Goal: Participate in discussion: Engage in conversation with other users on a specific topic

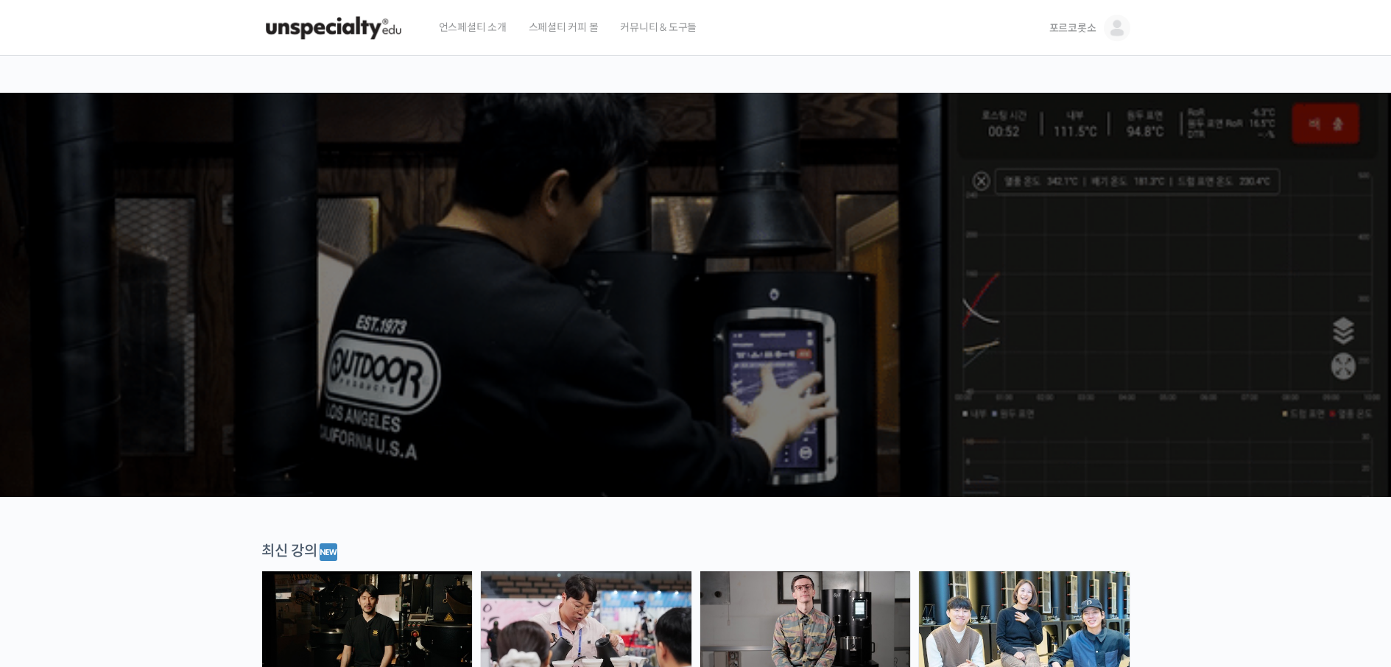
click at [1109, 35] on img at bounding box center [1116, 28] width 27 height 27
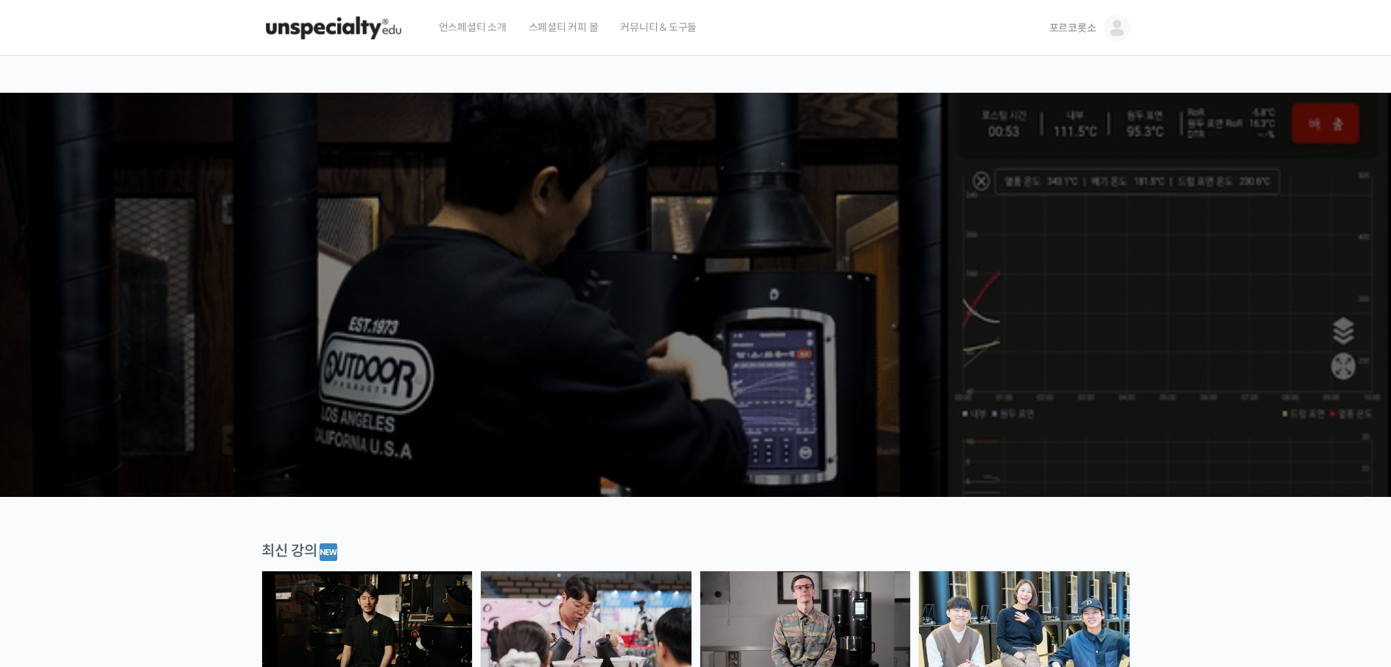
click at [1109, 35] on img at bounding box center [1116, 28] width 27 height 27
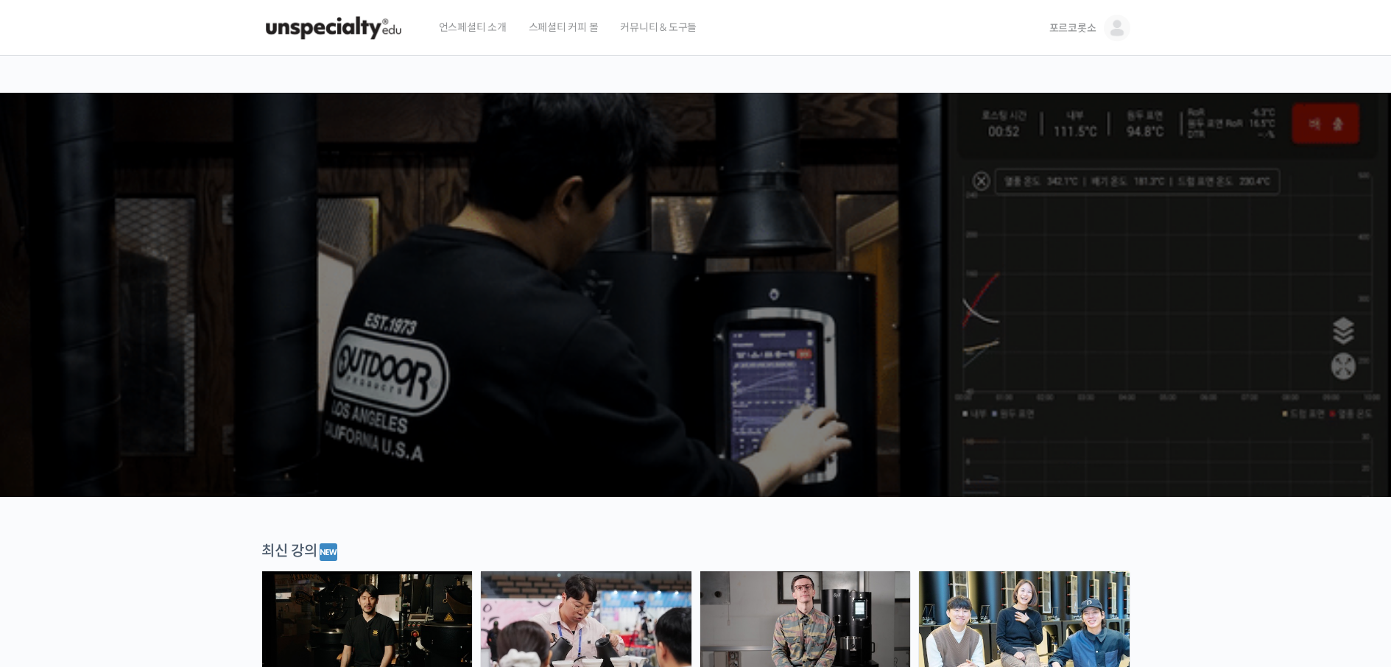
click at [1109, 34] on img at bounding box center [1116, 28] width 27 height 27
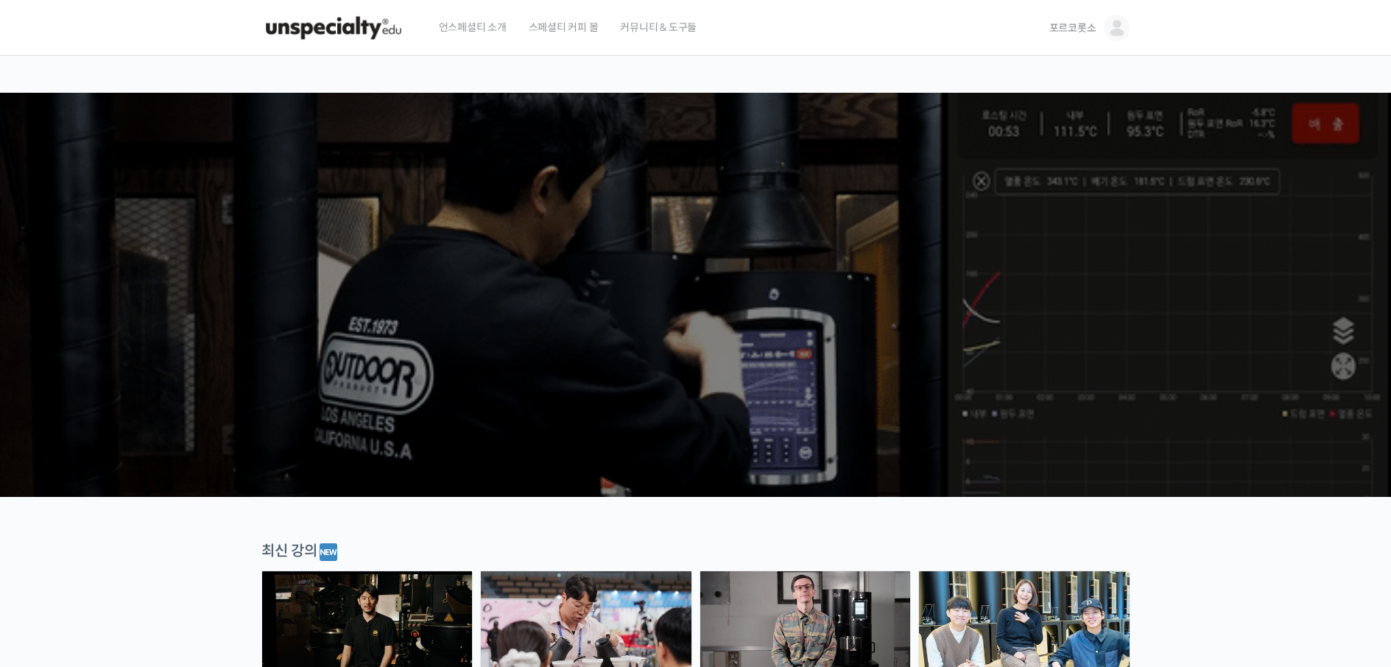
click at [1109, 34] on img at bounding box center [1116, 28] width 27 height 27
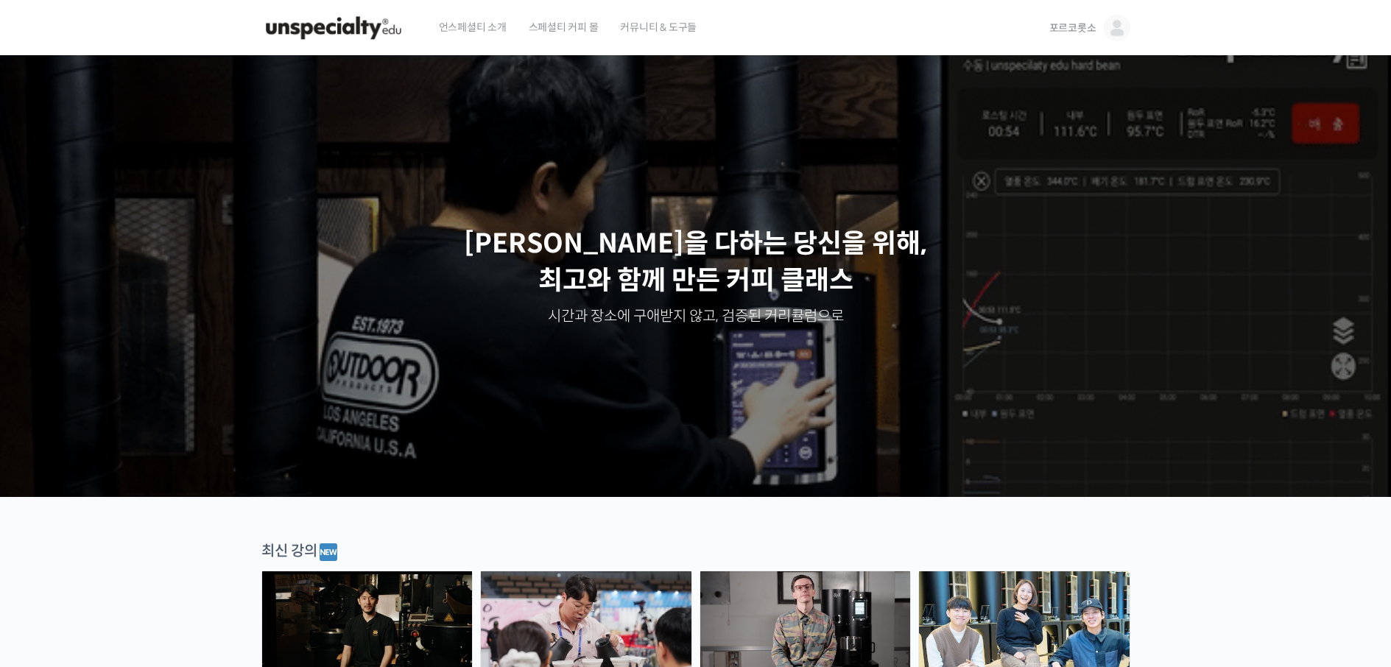
click at [1109, 34] on img at bounding box center [1116, 28] width 27 height 27
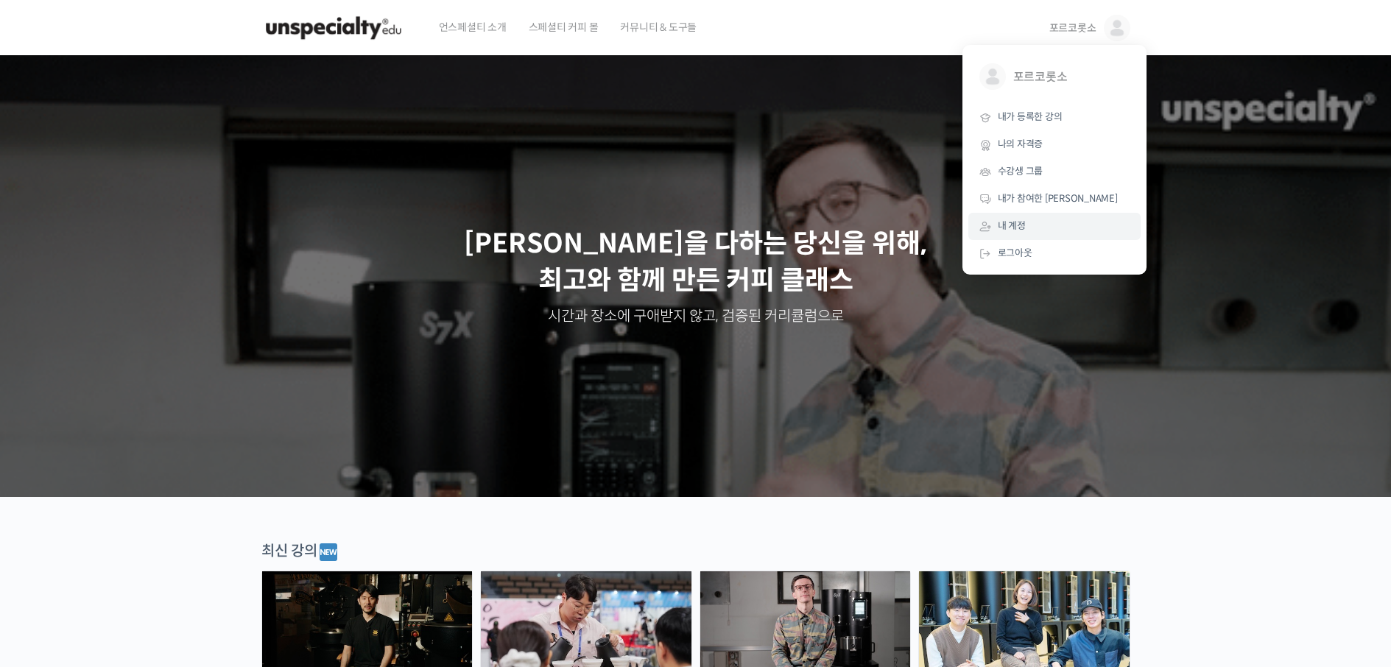
click at [1033, 228] on link "내 계정" at bounding box center [1054, 226] width 172 height 27
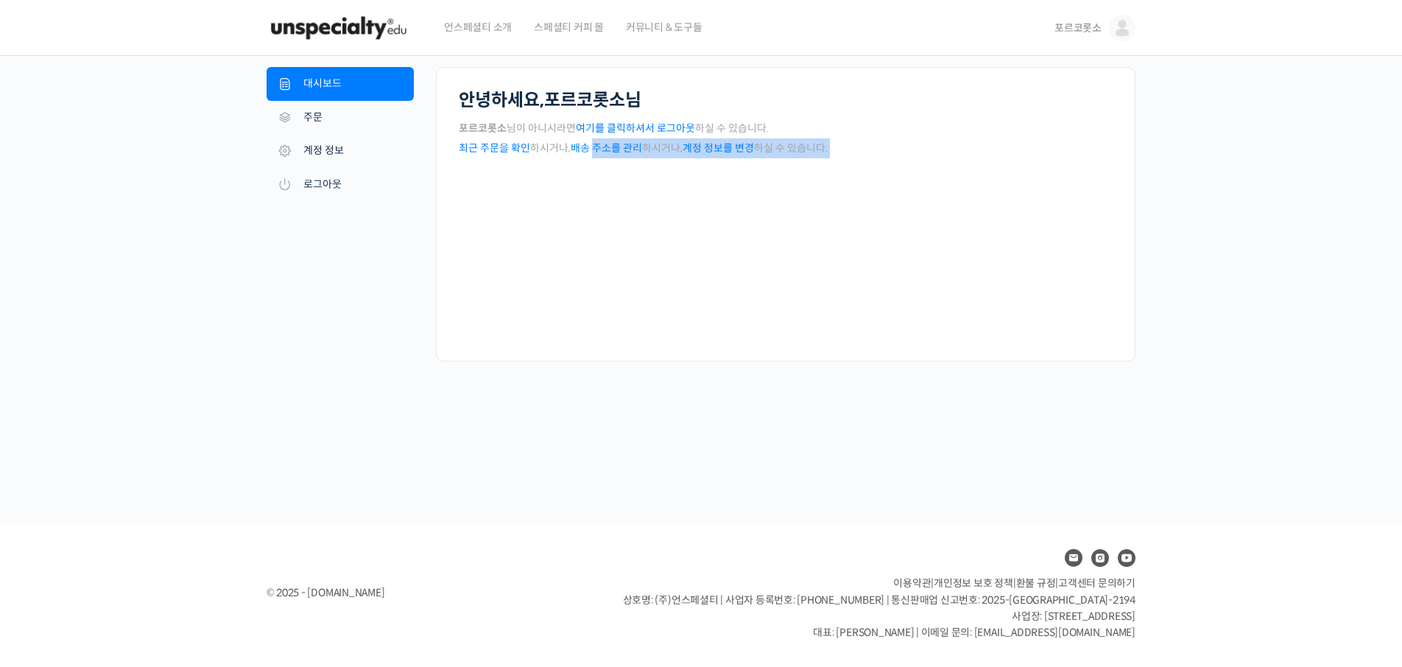
click at [612, 190] on div "안녕하세요, 포르코롯소 님 포르코롯소 님이 아니시라면 여기를 클릭하셔서 로그아웃 하실 수 있습니다. 최근 주문을 확인 하시거나, 배송 주소를 …" at bounding box center [785, 214] width 699 height 294
click at [559, 227] on div "안녕하세요, 포르코롯소 님 포르코롯소 님이 아니시라면 여기를 클릭하셔서 로그아웃 하실 수 있습니다. 최근 주문을 확인 하시거나, 배송 주소를 …" at bounding box center [785, 214] width 699 height 294
click at [348, 28] on img at bounding box center [338, 28] width 144 height 44
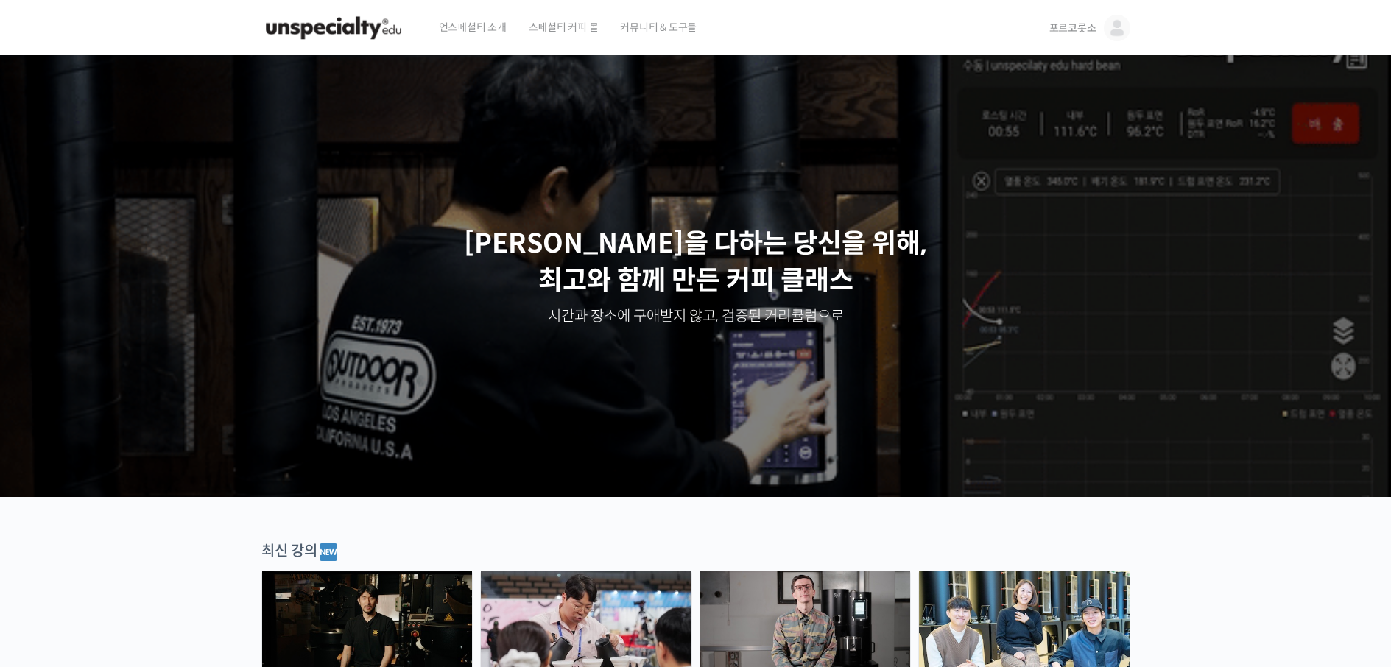
click at [1126, 38] on link "포르코롯소" at bounding box center [1089, 28] width 81 height 56
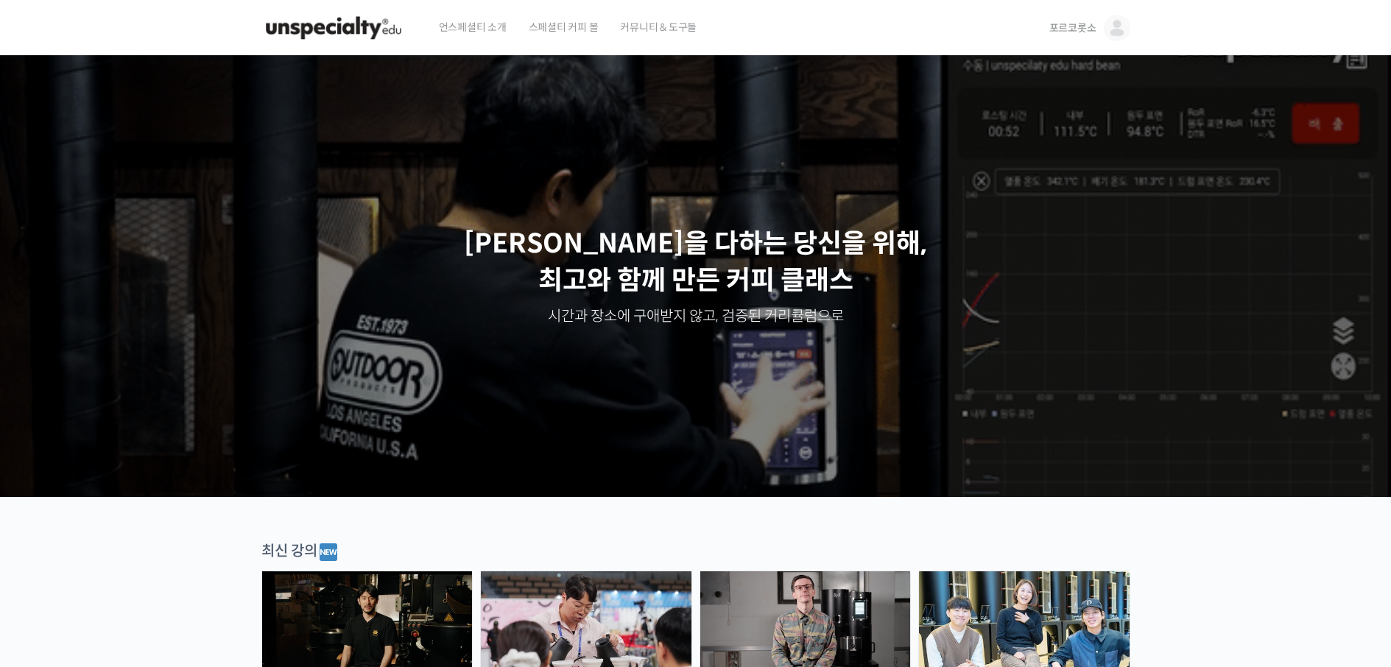
click at [1126, 38] on link "포르코롯소" at bounding box center [1089, 28] width 81 height 56
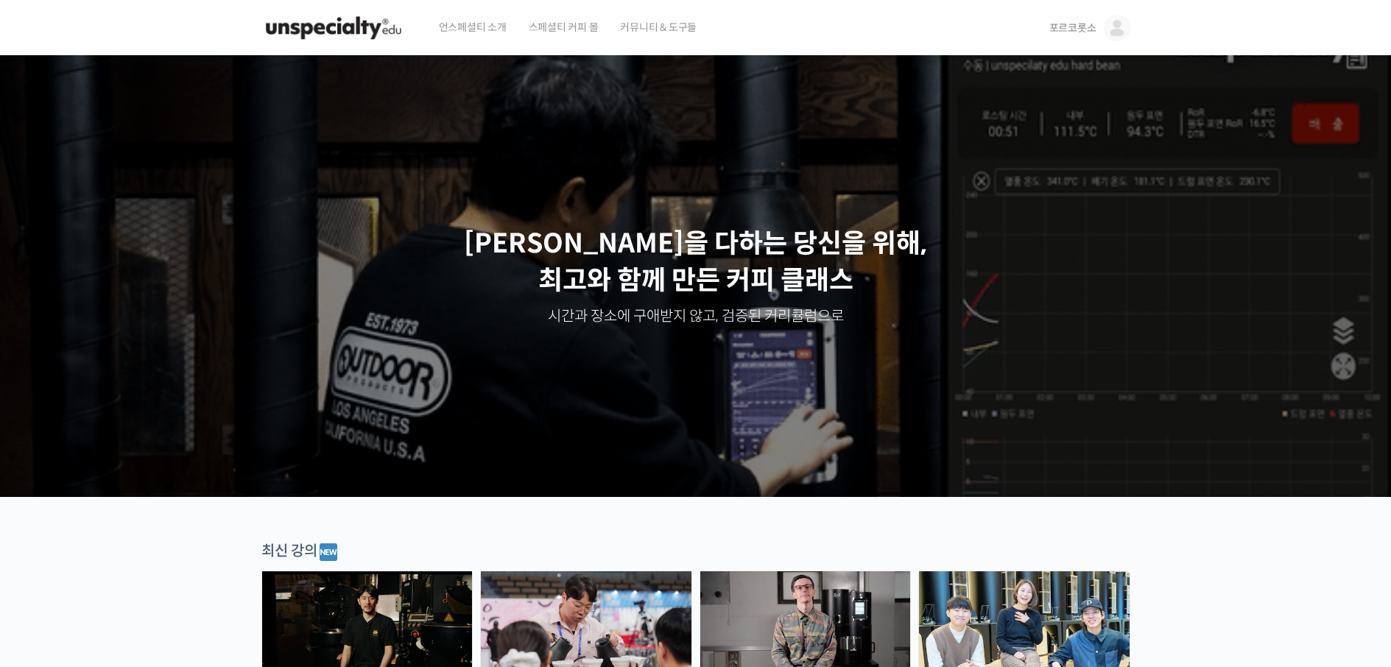
click at [1115, 40] on img at bounding box center [1116, 28] width 27 height 27
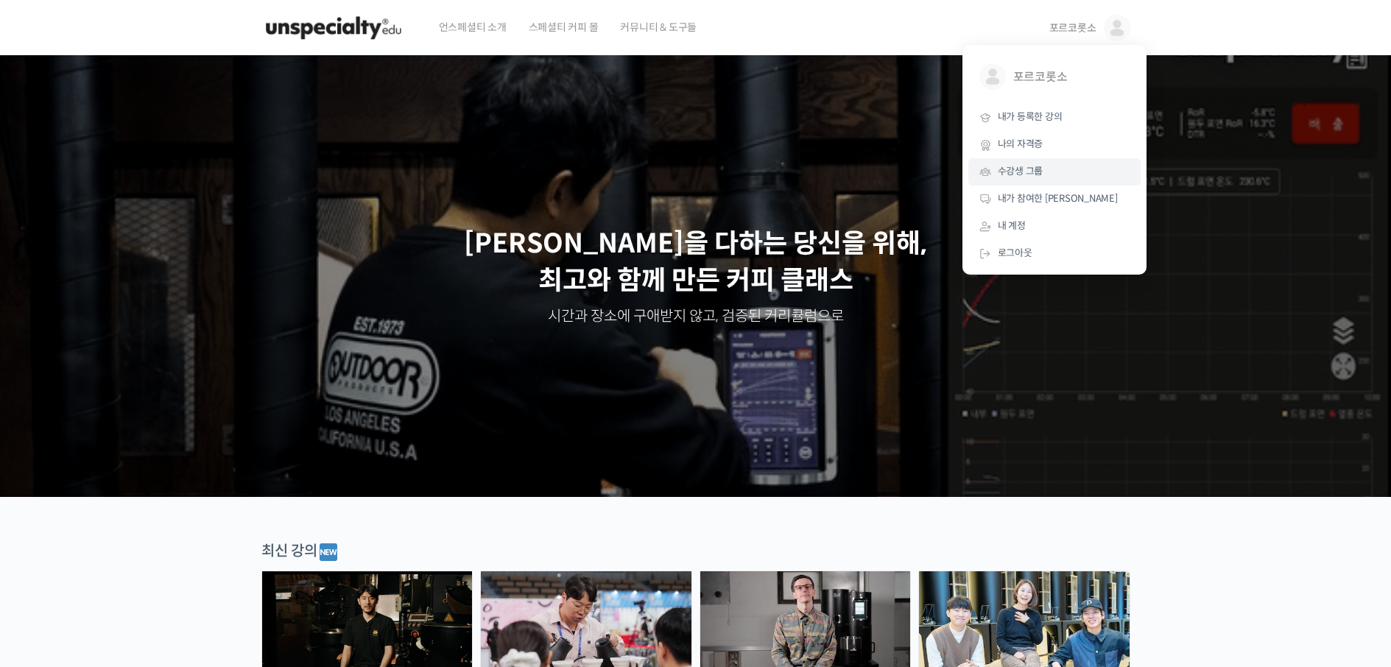
click at [1040, 177] on span "수강생 그룹" at bounding box center [1020, 171] width 46 height 13
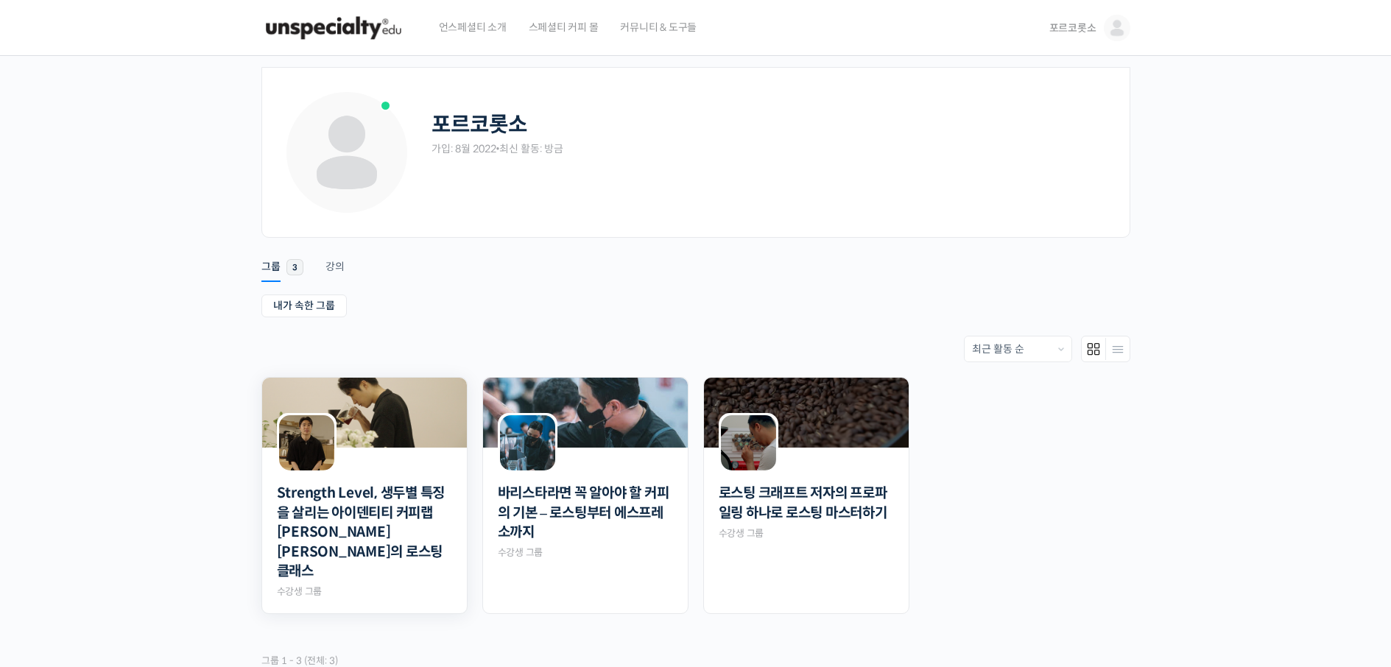
click at [355, 413] on img at bounding box center [364, 413] width 205 height 70
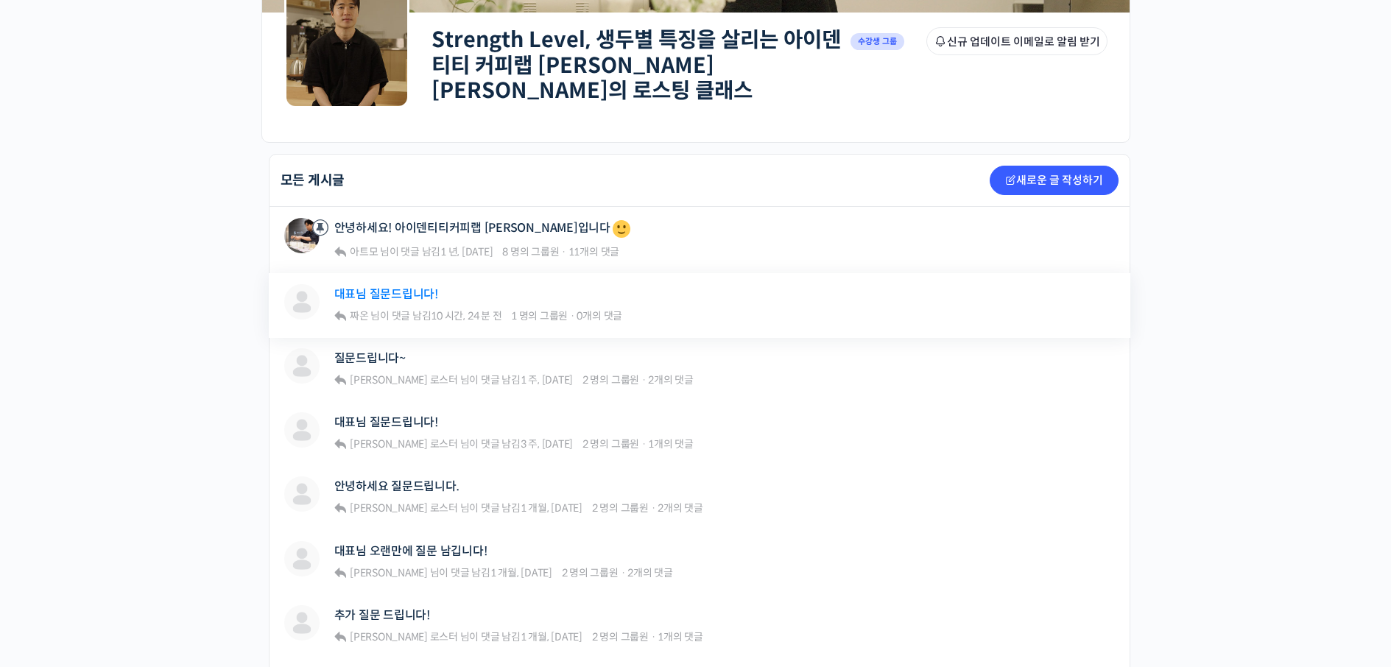
click at [409, 292] on link "대표님 질문드립니다!" at bounding box center [386, 294] width 104 height 14
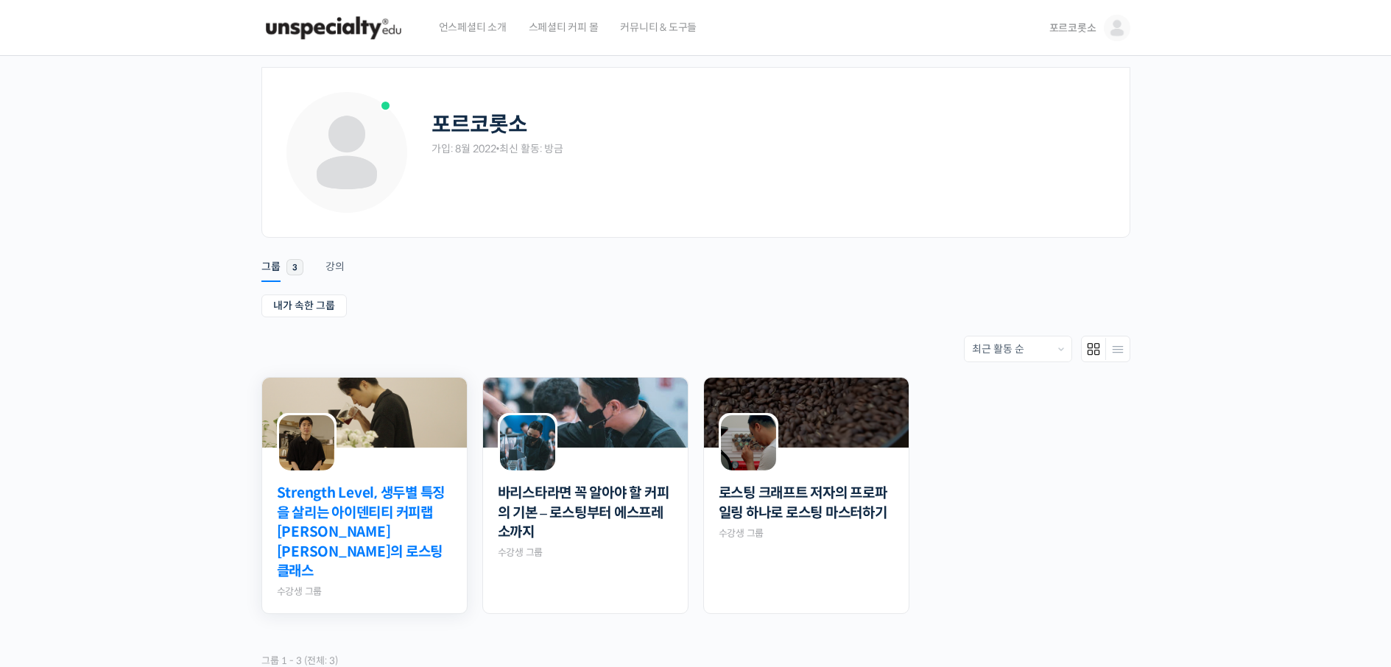
scroll to position [138, 0]
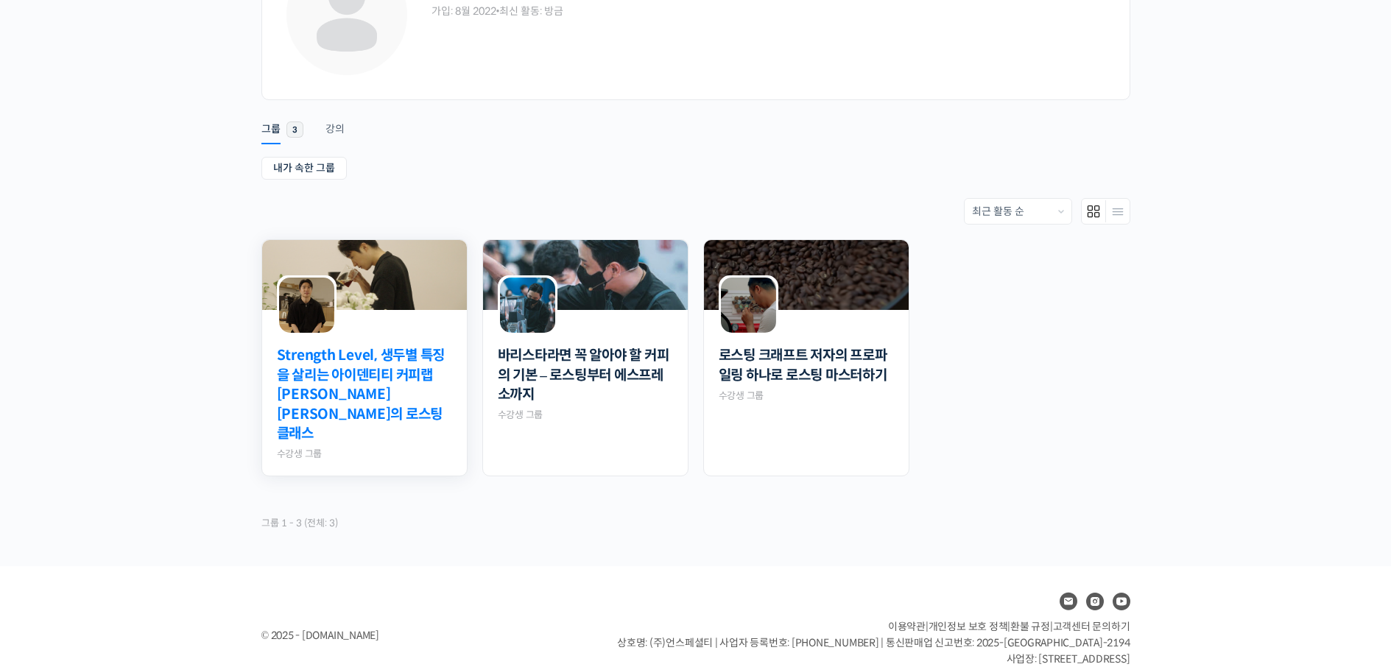
click at [414, 386] on link "Strength Level, 생두별 특징을 살리는 아이덴티티 커피랩 [PERSON_NAME] [PERSON_NAME]의 로스팅 클래스" at bounding box center [364, 395] width 175 height 98
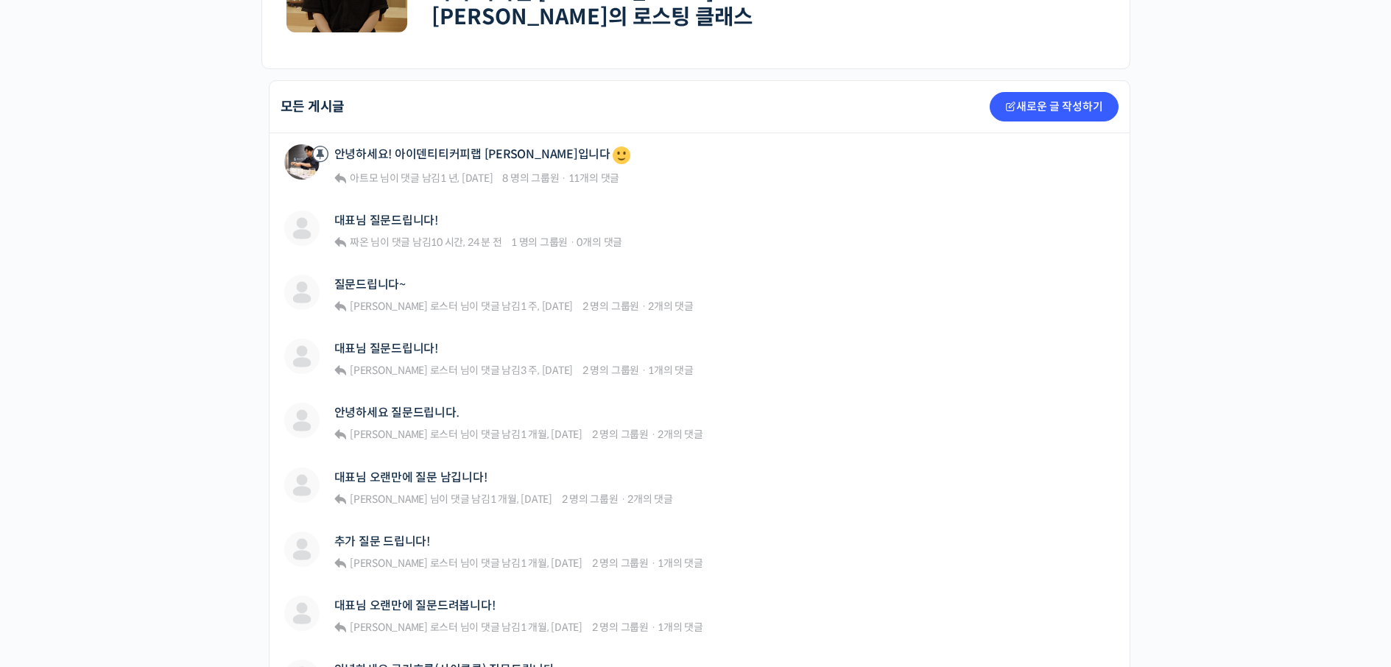
scroll to position [368, 0]
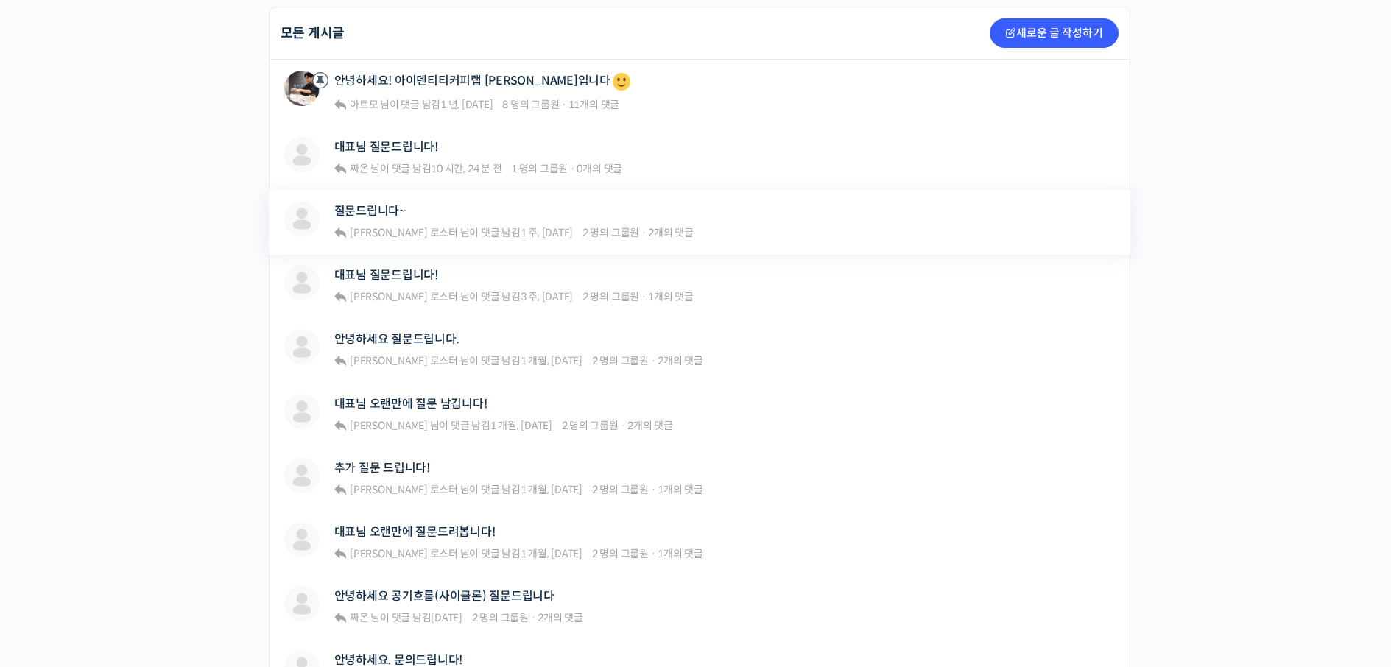
click at [379, 190] on div "카이 질문드립니다~ [PERSON_NAME] 로스터 님이 댓글 남김 1 주, [DATE] 2 명의 그룹원 · 2개의 댓글 Strength Le…" at bounding box center [699, 222] width 861 height 65
click at [378, 204] on link "질문드립니다~" at bounding box center [369, 211] width 71 height 14
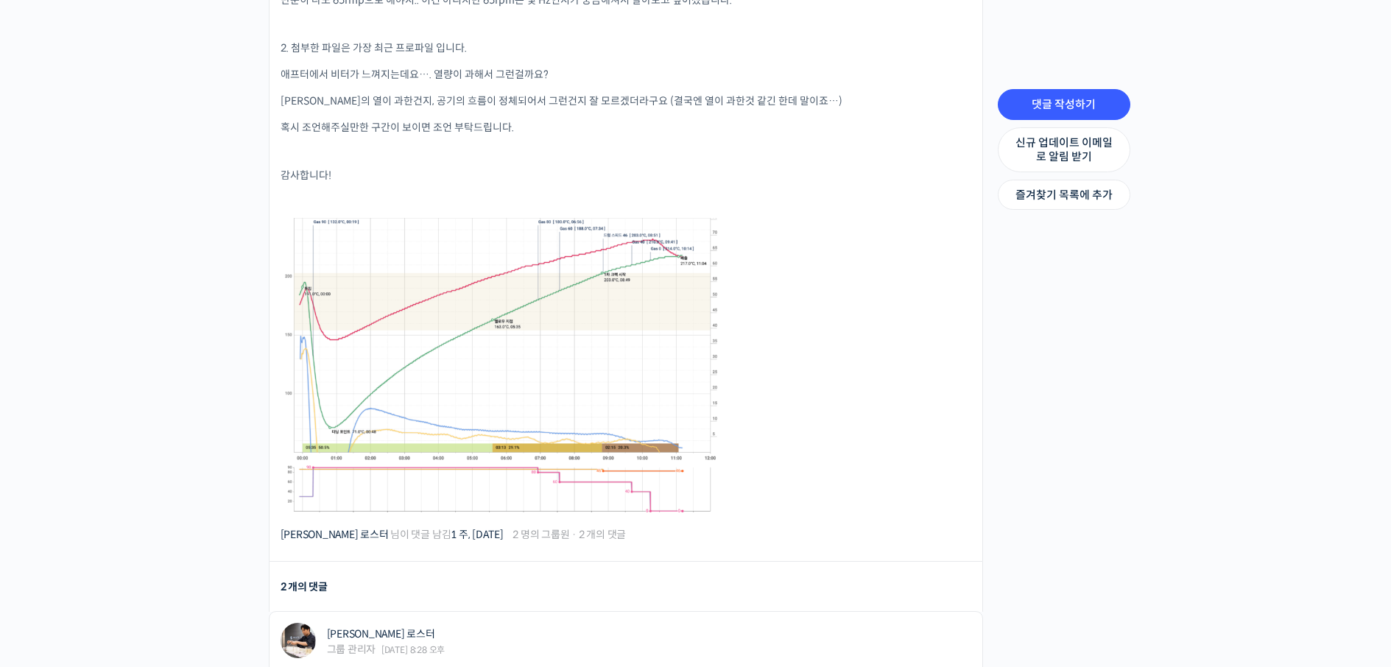
scroll to position [1251, 0]
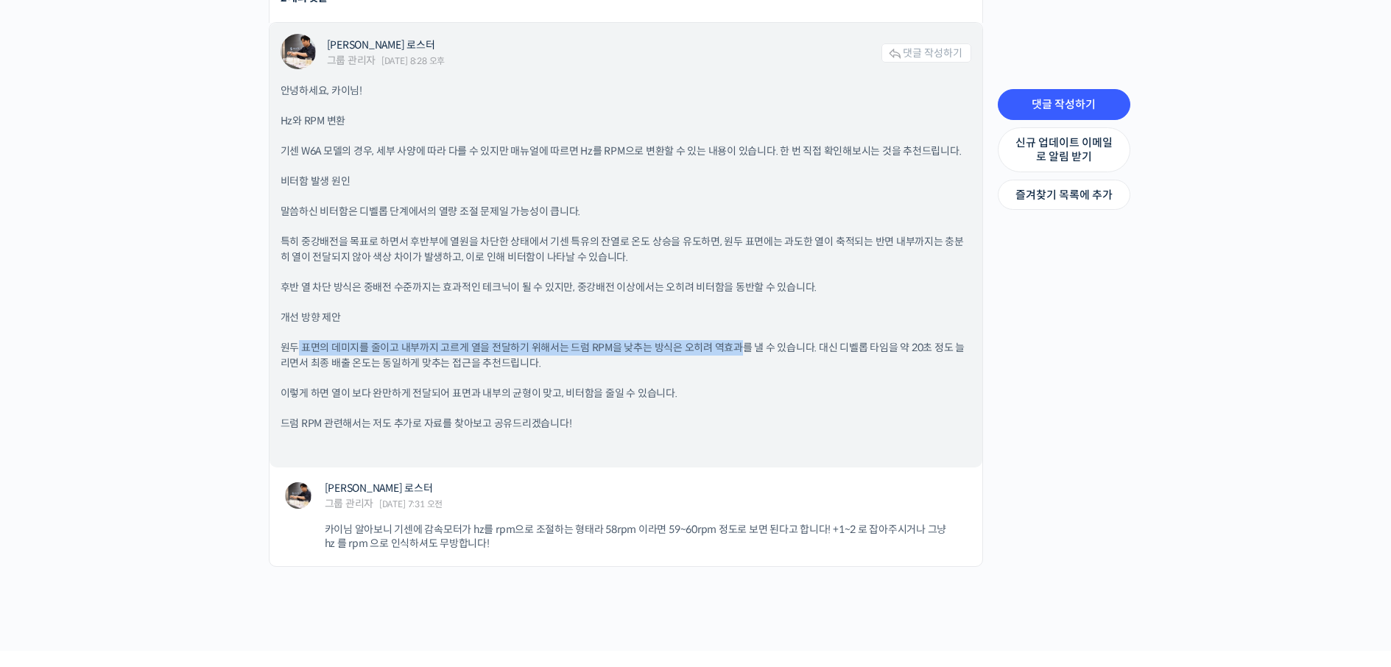
drag, startPoint x: 296, startPoint y: 333, endPoint x: 744, endPoint y: 344, distance: 448.4
click at [744, 344] on p "원두 표면의 데미지를 줄이고 내부까지 고르게 열을 전달하기 위해서는 드럼 RPM을 낮추는 방식은 오히려 역효과를 낼 수 있습니다. 대신 디벨롭…" at bounding box center [625, 355] width 690 height 31
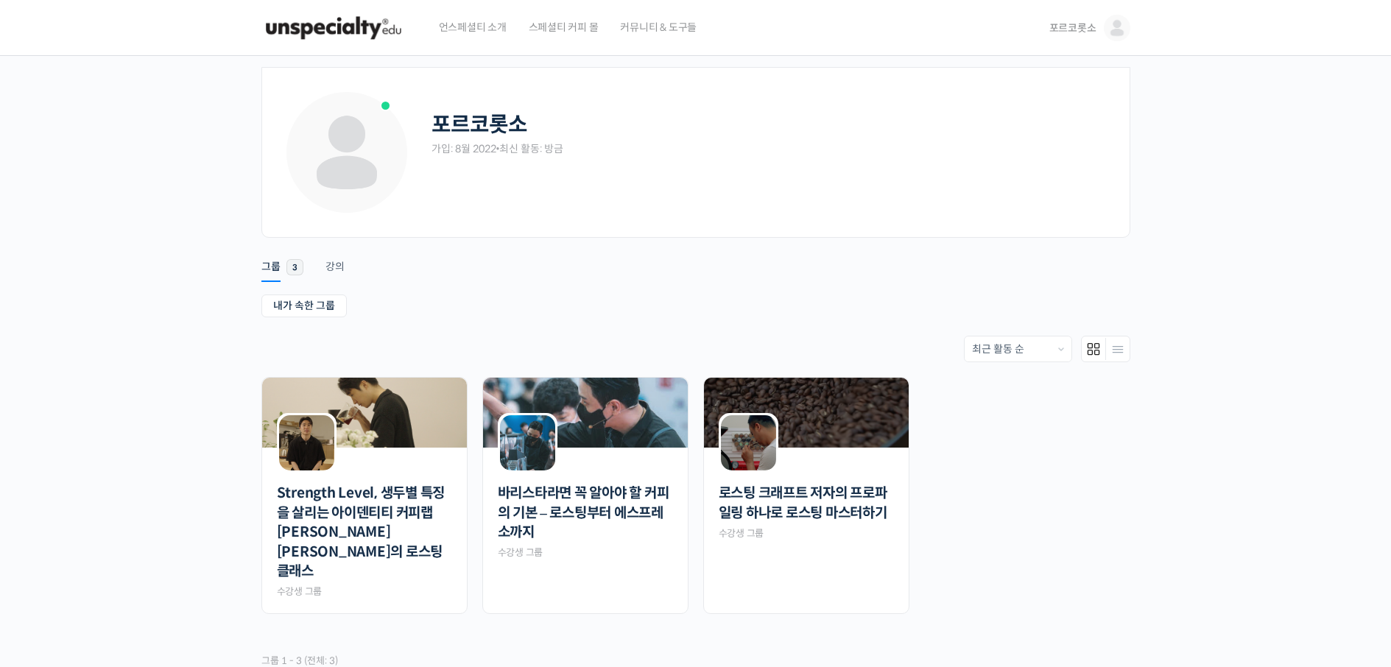
click at [355, 42] on img at bounding box center [333, 28] width 144 height 44
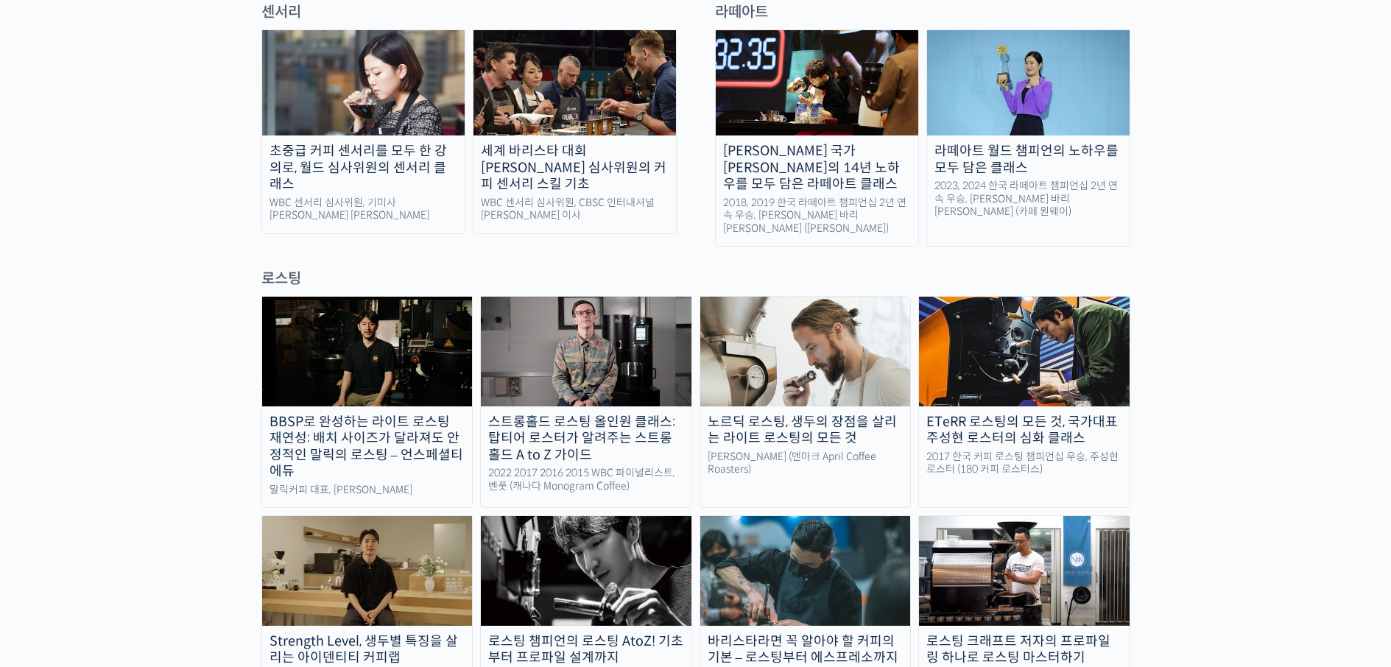
scroll to position [1399, 0]
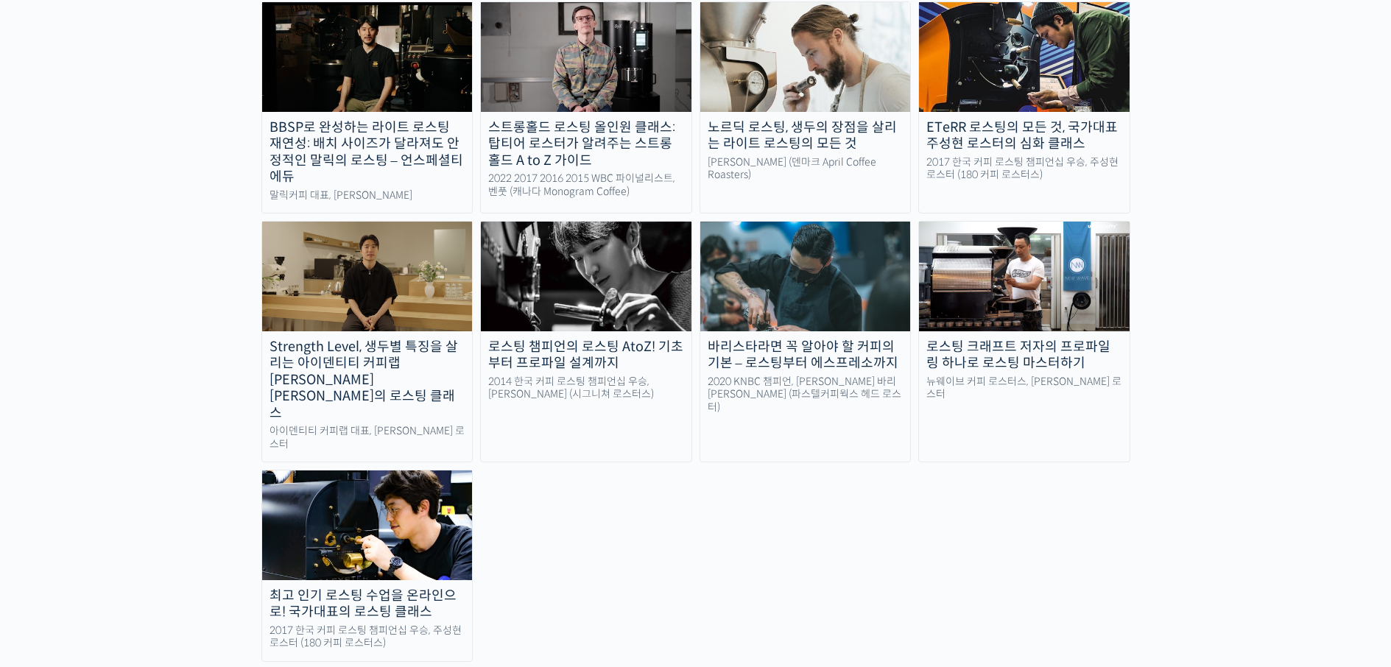
click at [592, 247] on img at bounding box center [586, 276] width 211 height 109
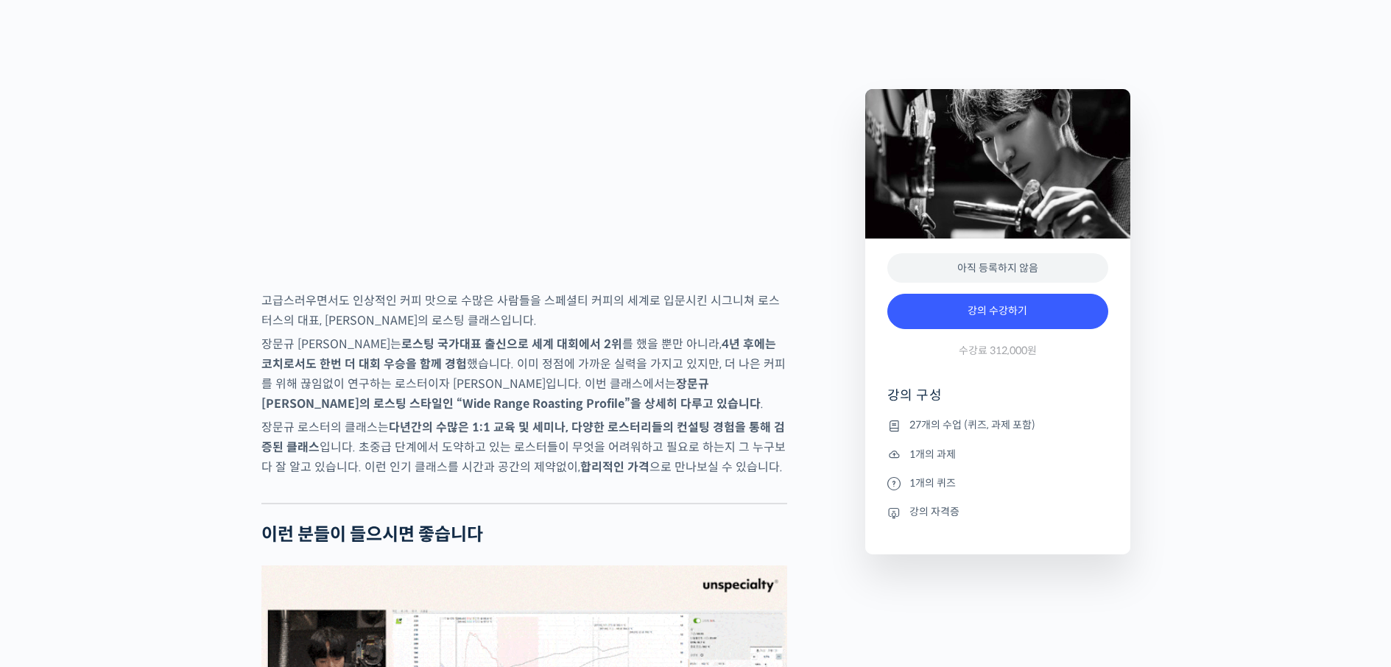
scroll to position [2282, 0]
